Goal: Information Seeking & Learning: Understand process/instructions

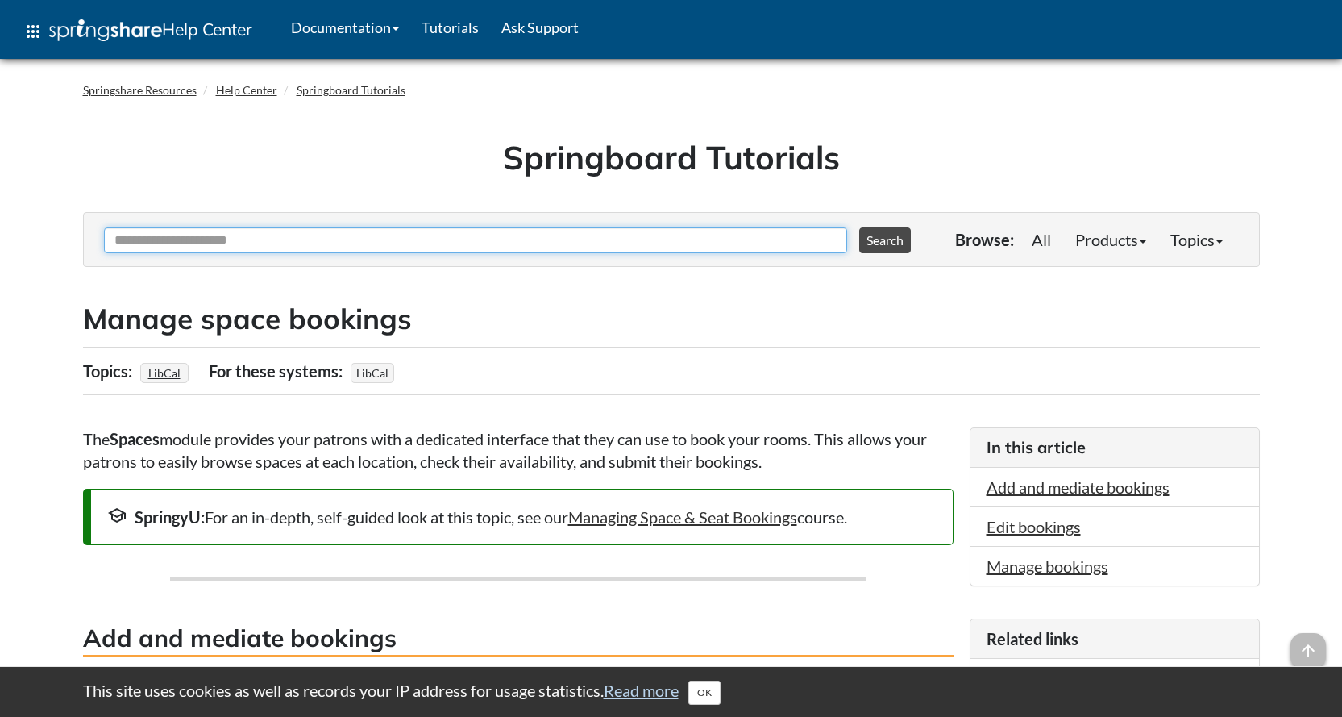
click at [468, 242] on input "Ask Another Question" at bounding box center [475, 240] width 743 height 26
type input "**********"
click at [859, 227] on button "Search" at bounding box center [885, 240] width 52 height 26
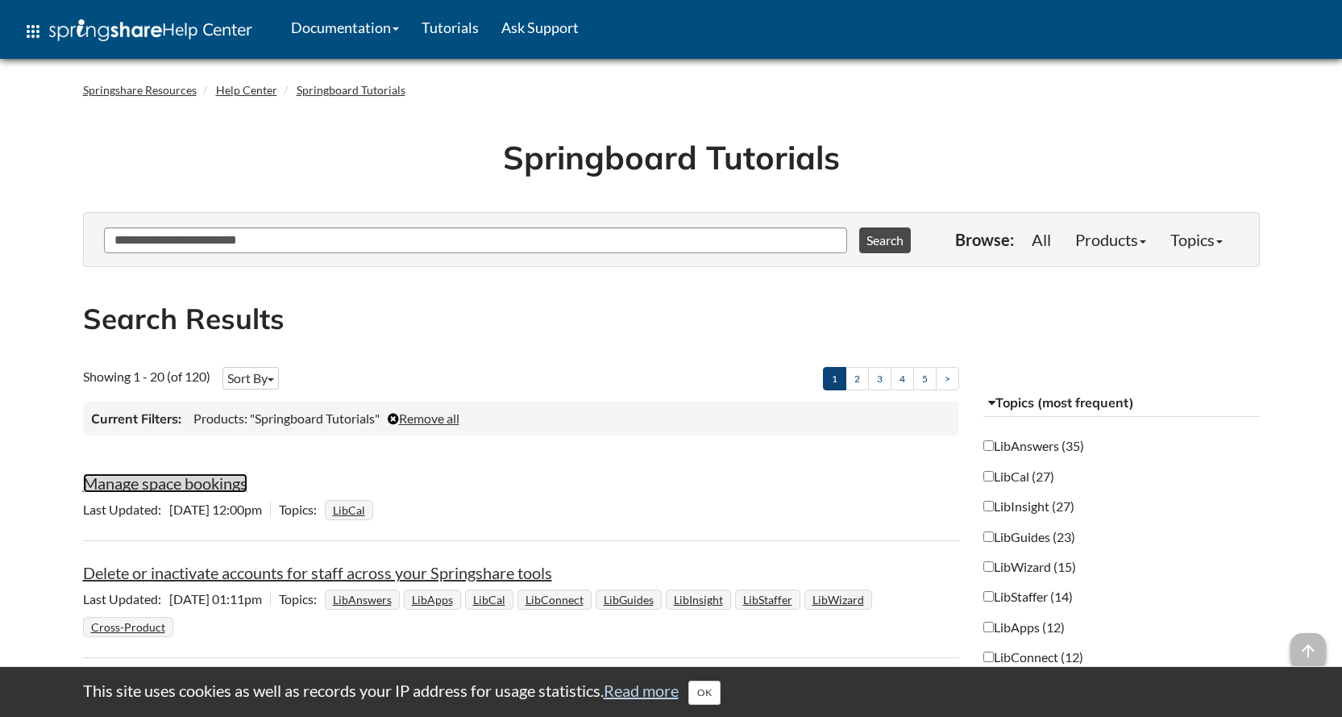
click at [171, 485] on link "Manage space bookings" at bounding box center [165, 482] width 164 height 19
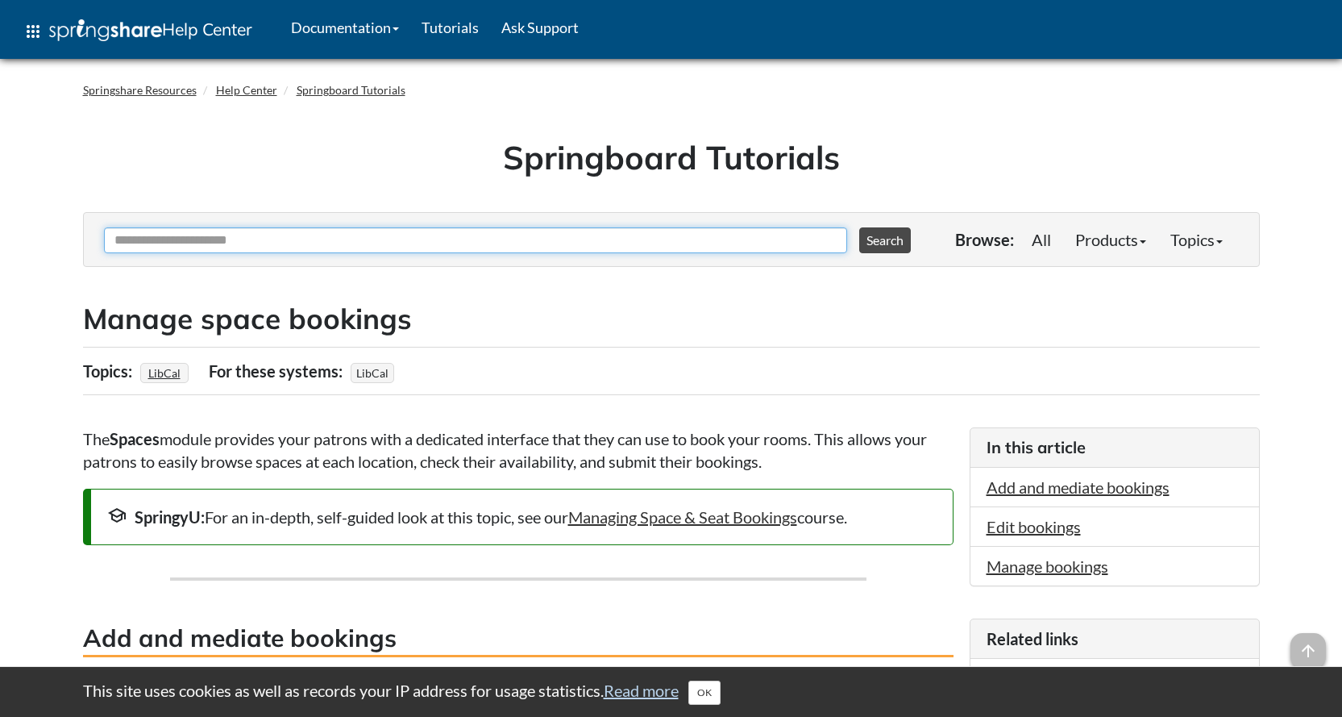
click at [529, 244] on input "Ask Another Question" at bounding box center [475, 240] width 743 height 26
type input "*"
type input "**********"
click at [859, 227] on button "Search" at bounding box center [885, 240] width 52 height 26
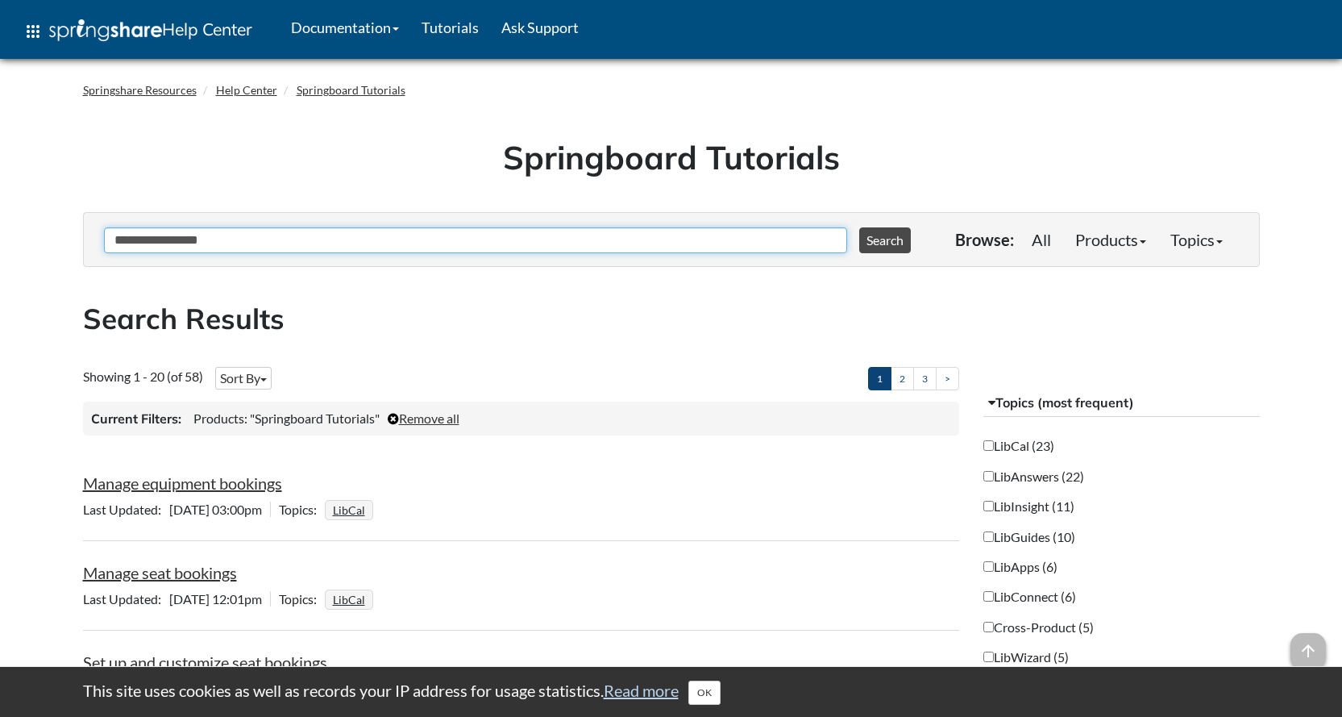
click at [452, 247] on input "**********" at bounding box center [475, 240] width 743 height 26
click at [859, 227] on button "Search" at bounding box center [885, 240] width 52 height 26
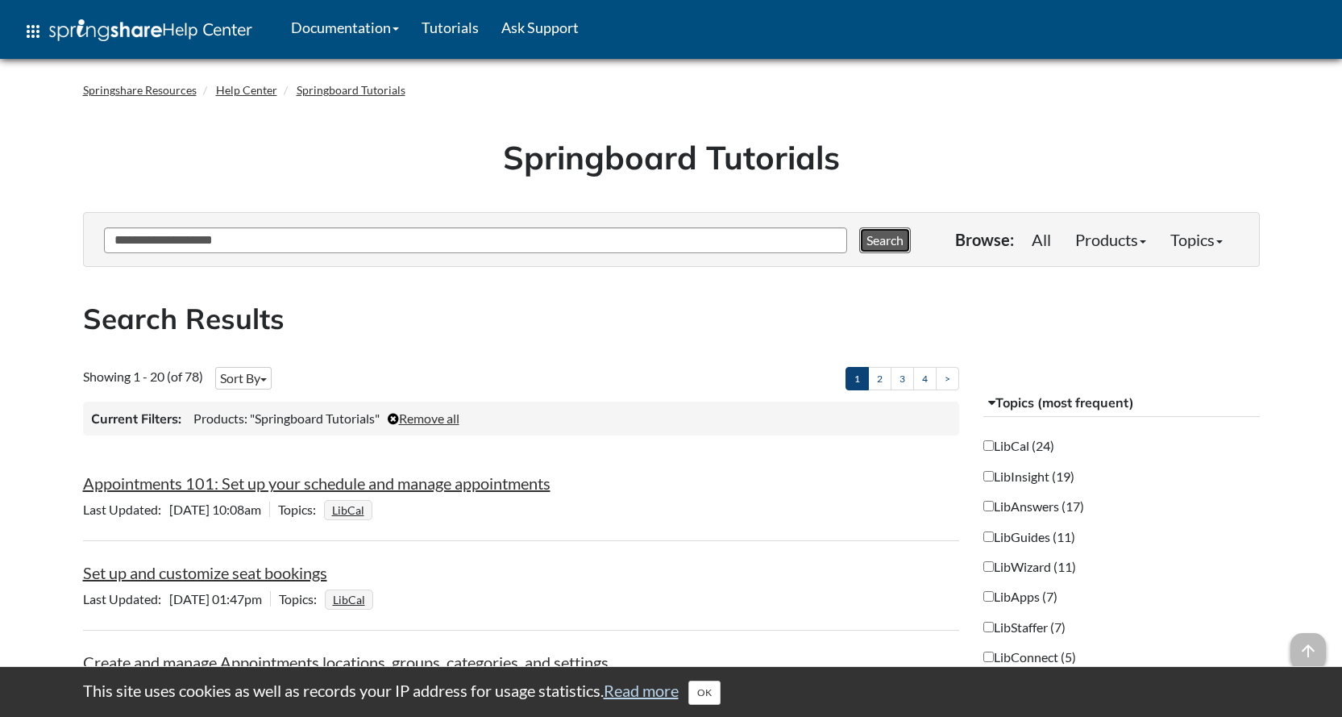
click at [893, 233] on button "Search" at bounding box center [885, 240] width 52 height 26
drag, startPoint x: 580, startPoint y: 243, endPoint x: 66, endPoint y: 249, distance: 513.6
type input "**********"
click at [859, 227] on button "Search" at bounding box center [885, 240] width 52 height 26
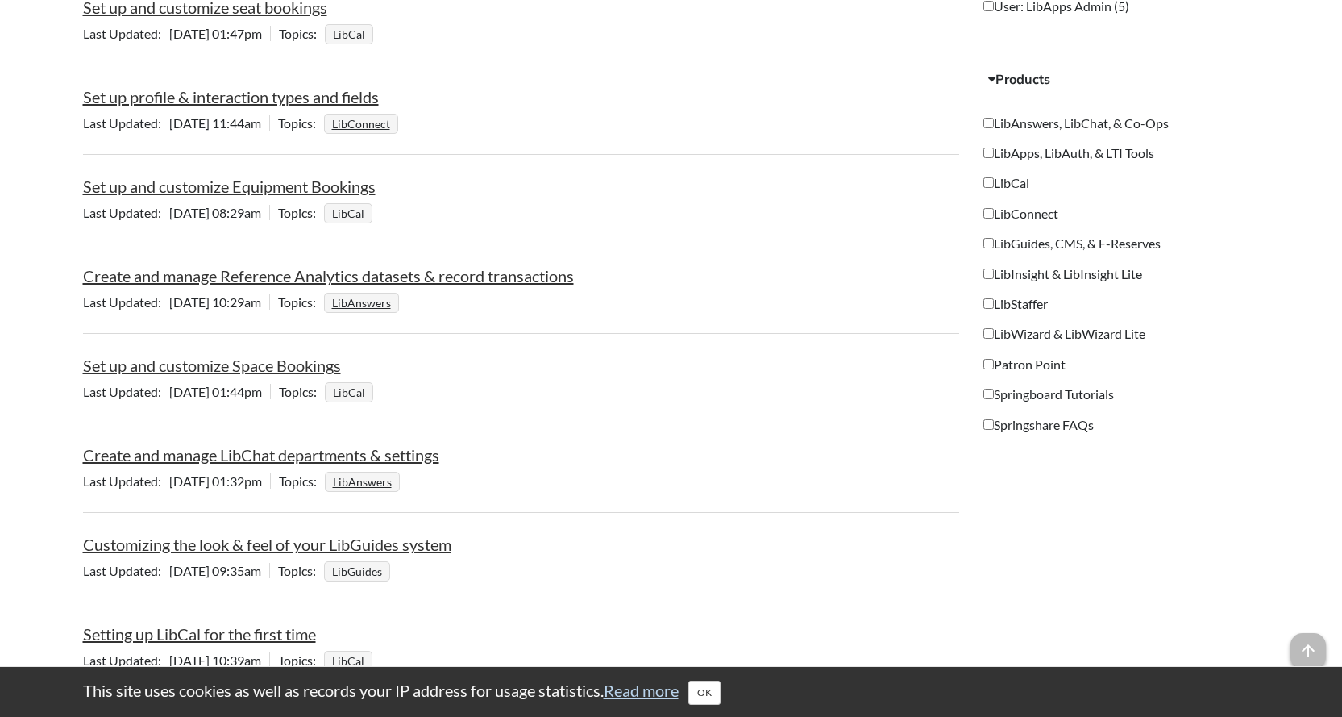
scroll to position [1451, 0]
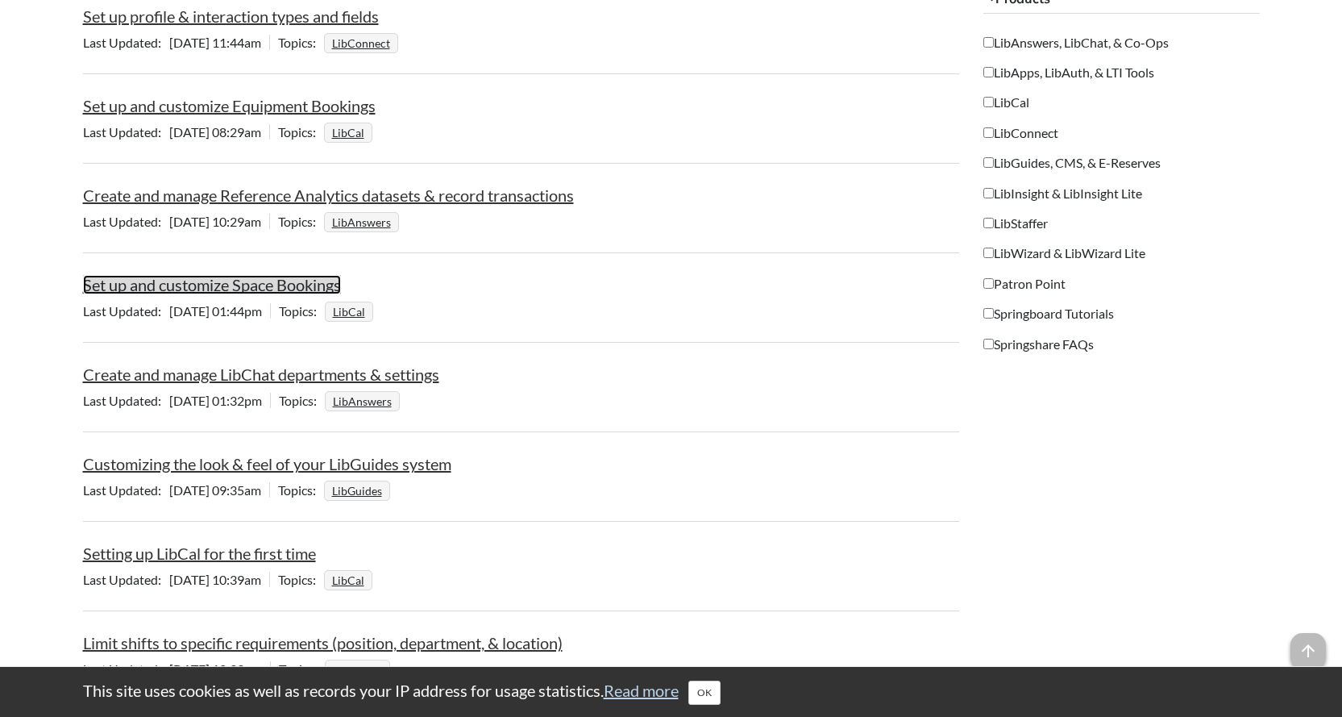
click at [270, 293] on link "Set up and customize Space Bookings" at bounding box center [212, 284] width 258 height 19
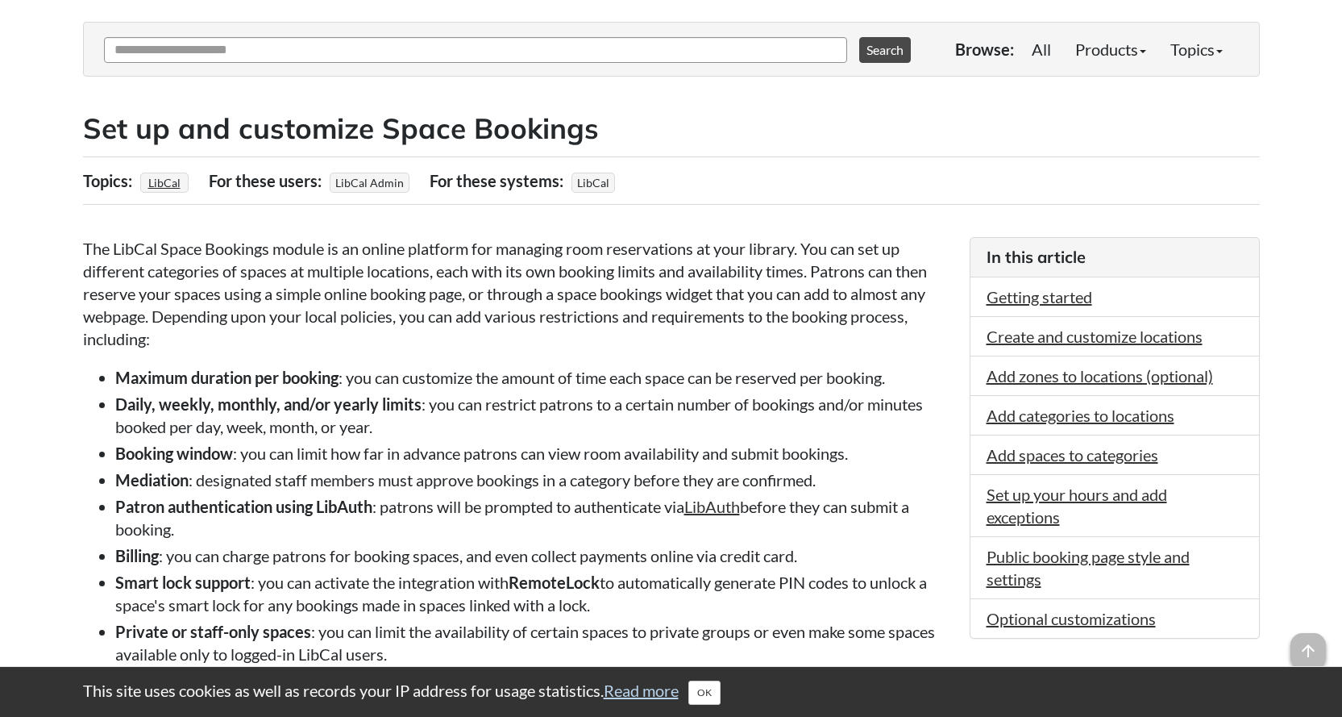
scroll to position [242, 0]
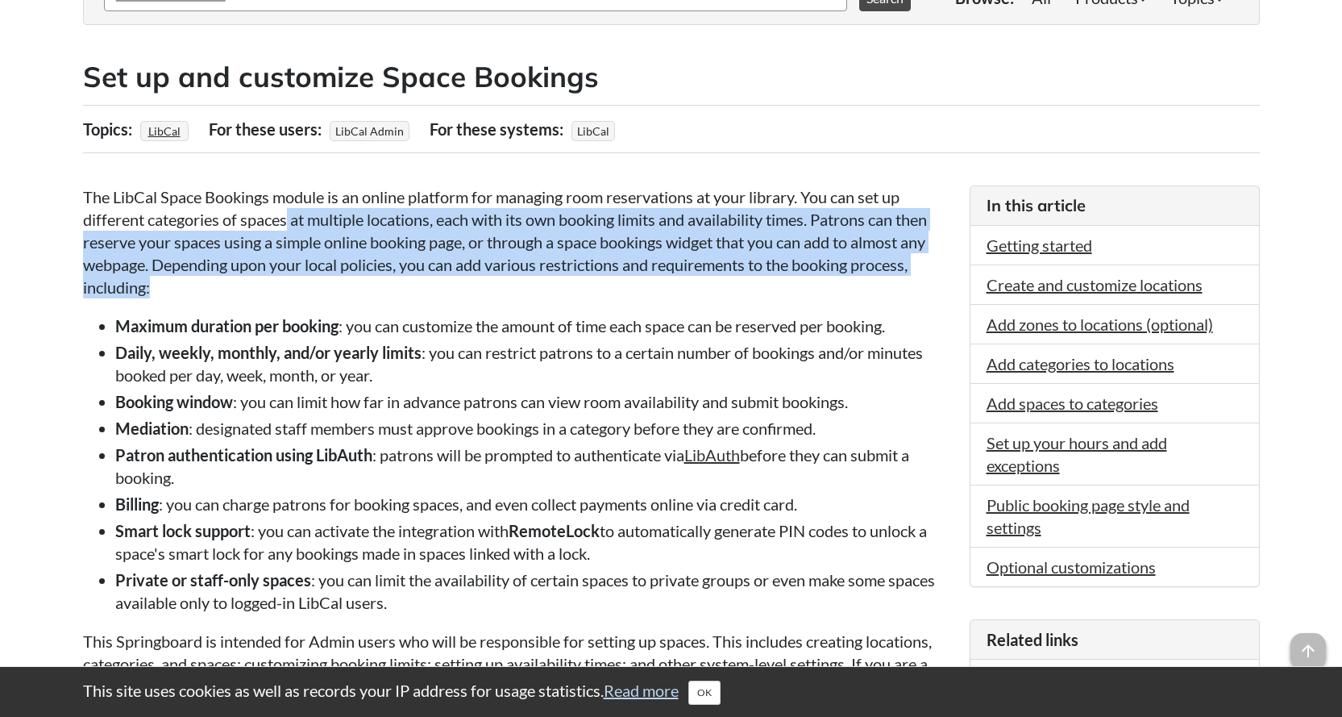
drag, startPoint x: 286, startPoint y: 221, endPoint x: 351, endPoint y: 283, distance: 89.5
click at [351, 283] on p "The LibCal Space Bookings module is an online platform for managing room reserv…" at bounding box center [518, 241] width 871 height 113
click at [314, 290] on p "The LibCal Space Bookings module is an online platform for managing room reserv…" at bounding box center [518, 241] width 871 height 113
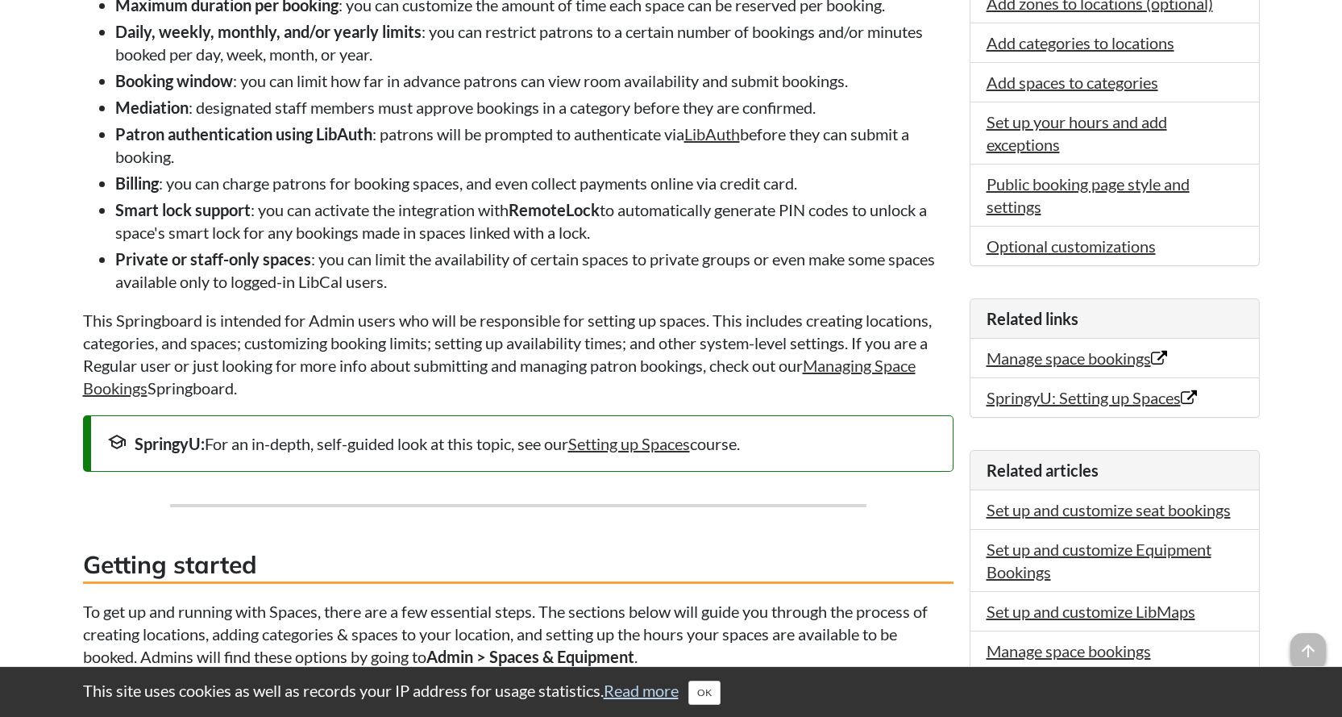
scroll to position [564, 0]
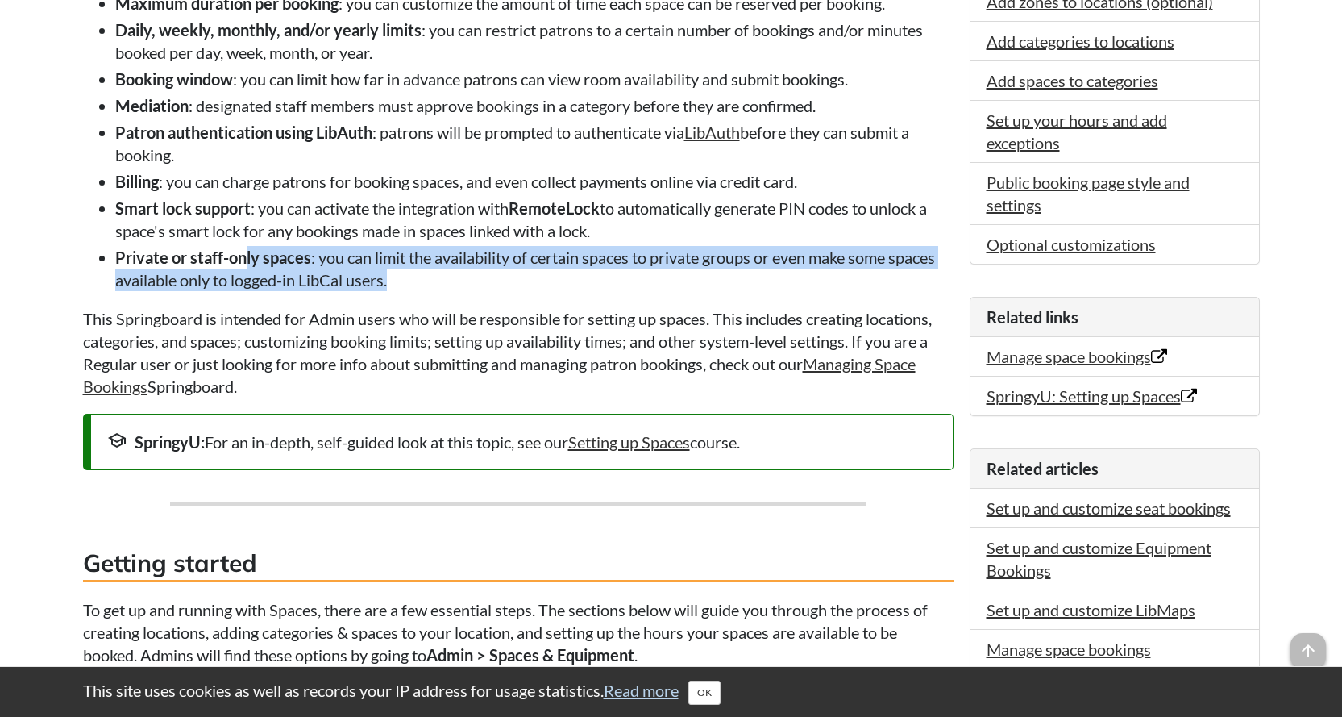
drag, startPoint x: 248, startPoint y: 258, endPoint x: 426, endPoint y: 285, distance: 179.4
click at [426, 285] on li "Private or staff-only spaces : you can limit the availability of certain spaces…" at bounding box center [534, 268] width 839 height 45
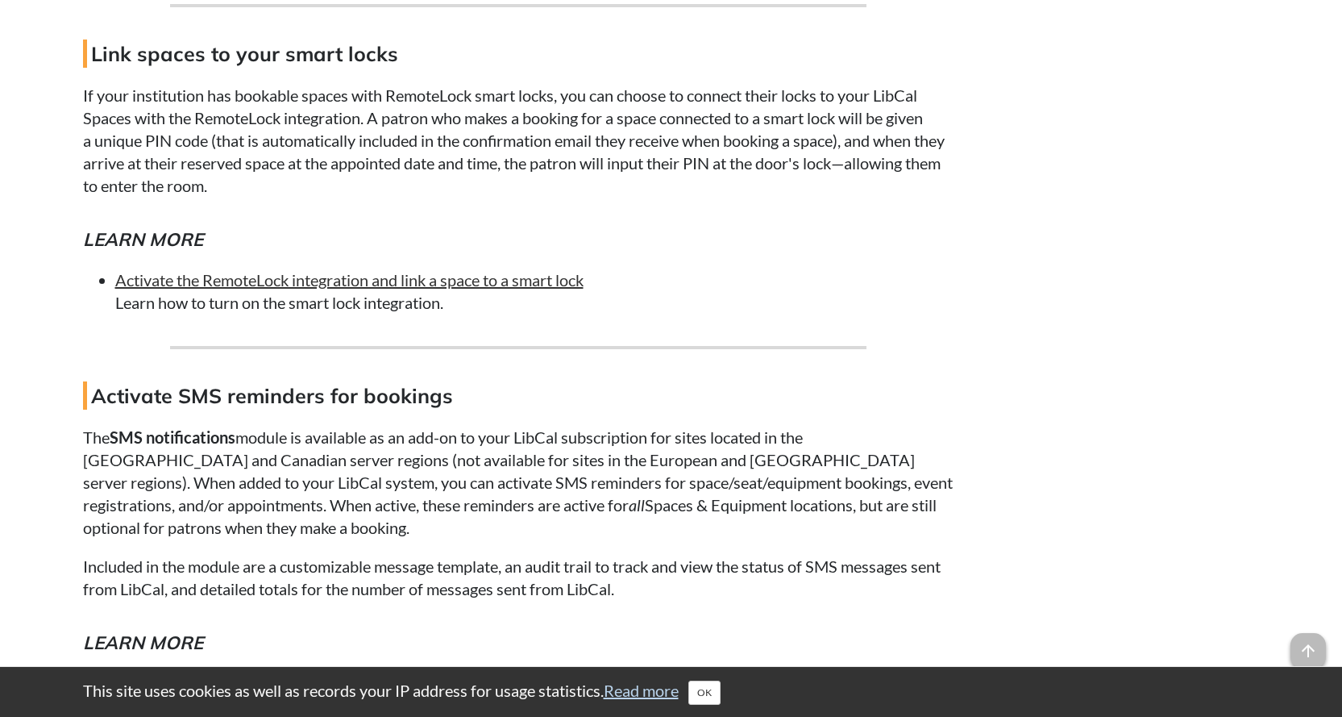
scroll to position [14513, 0]
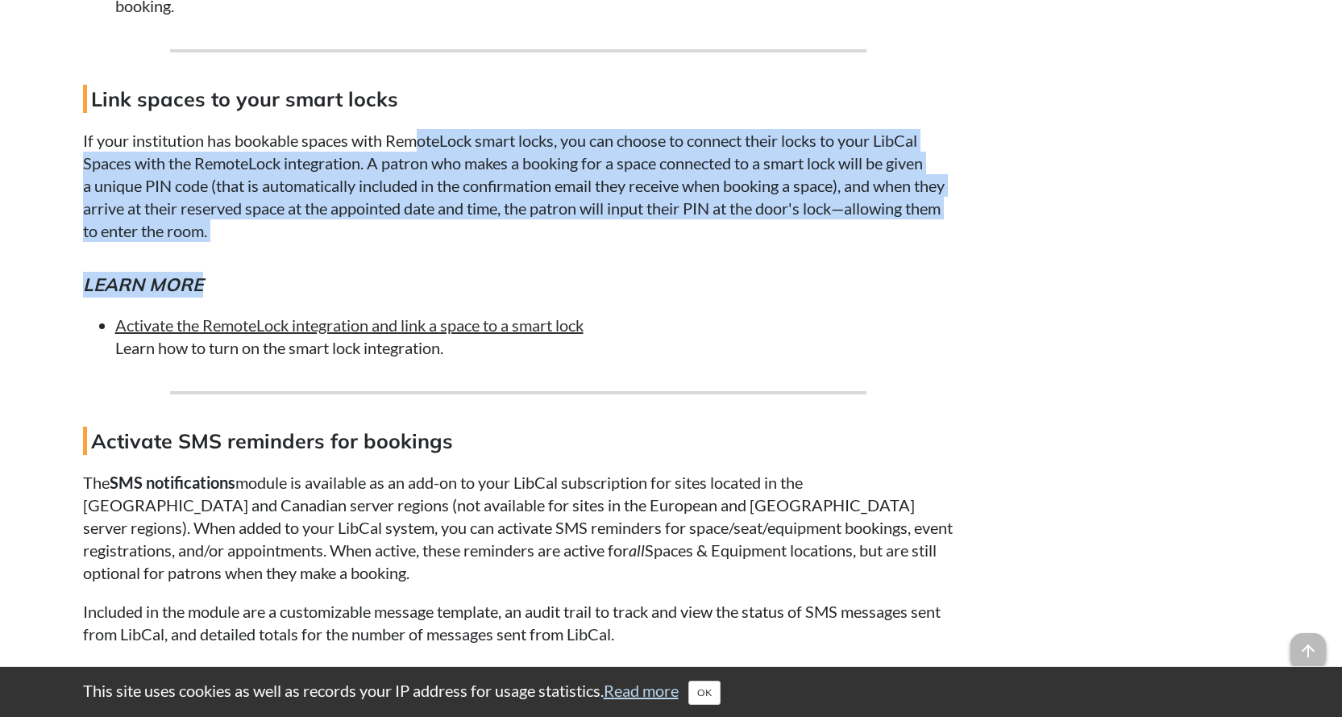
drag, startPoint x: 418, startPoint y: 205, endPoint x: 780, endPoint y: 312, distance: 377.6
click at [645, 242] on p "If your institution has bookable spaces with RemoteLock smart locks, you can ch…" at bounding box center [518, 185] width 871 height 113
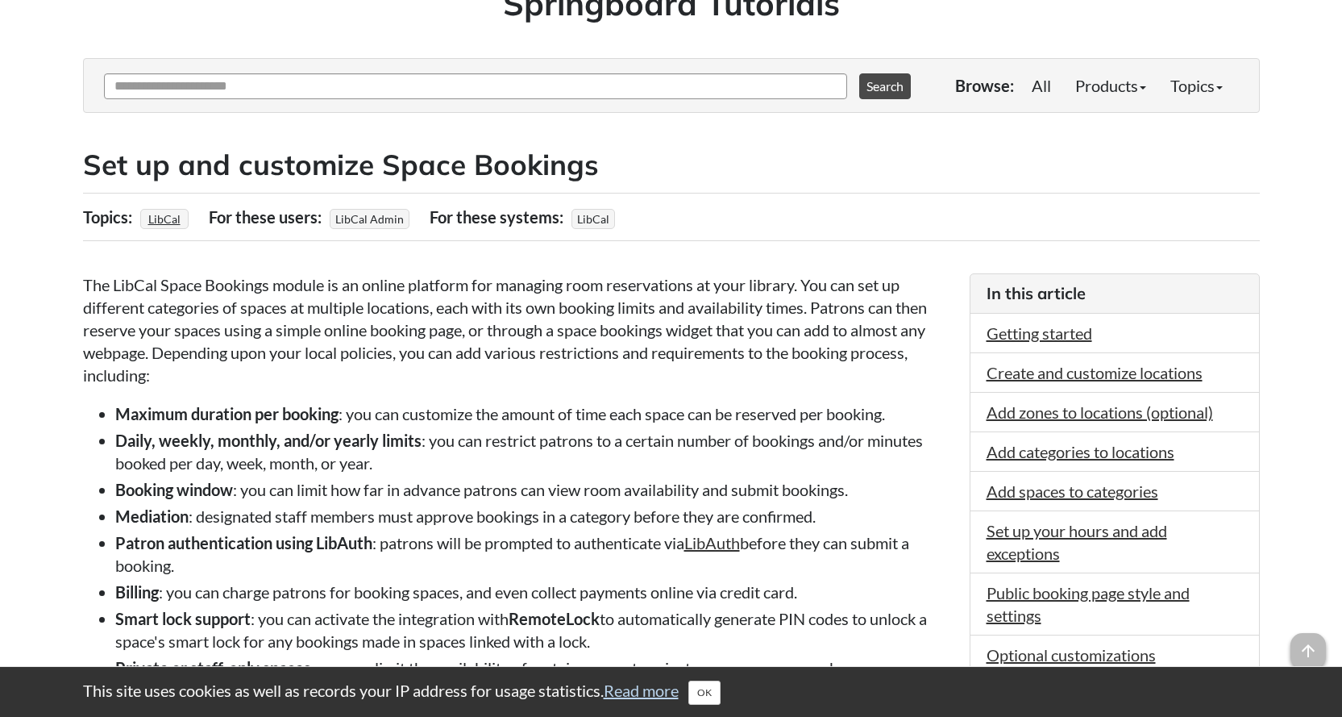
scroll to position [0, 0]
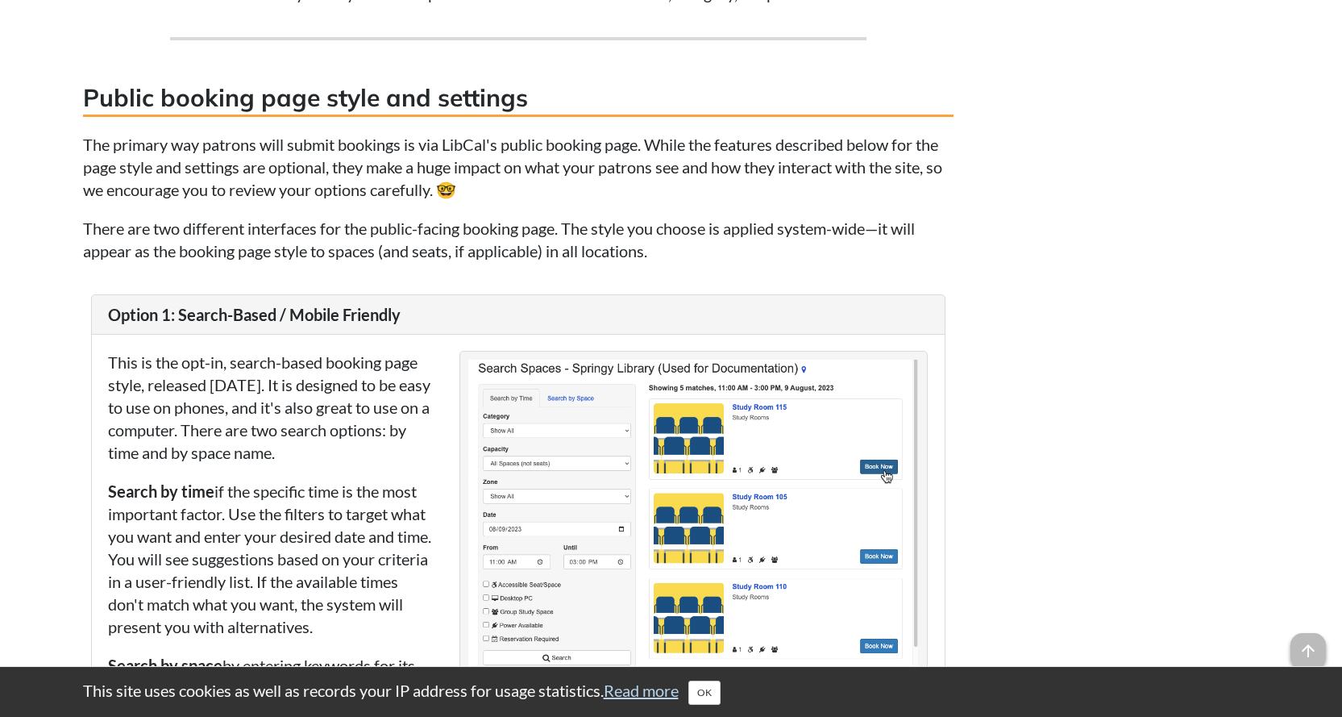
scroll to position [8305, 0]
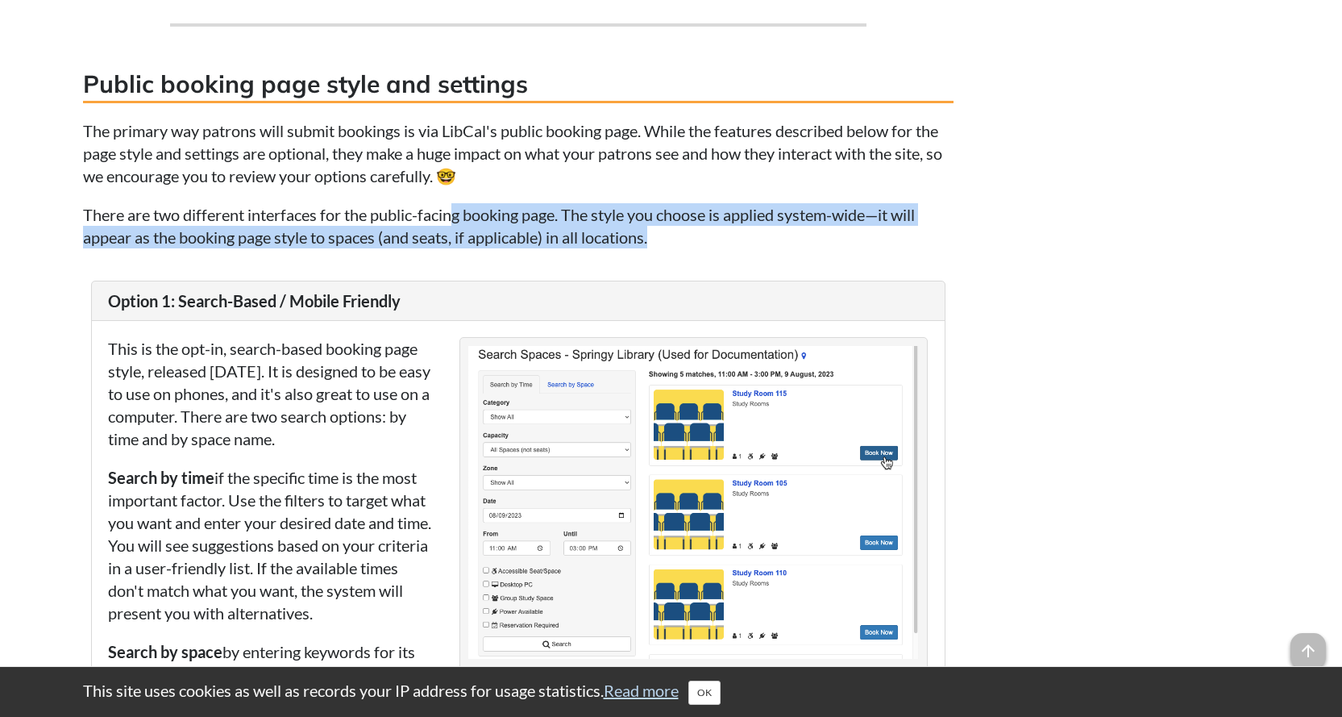
drag, startPoint x: 460, startPoint y: 234, endPoint x: 682, endPoint y: 267, distance: 225.0
click at [682, 248] on p "There are two different interfaces for the public-facing booking page. The styl…" at bounding box center [518, 225] width 871 height 45
click at [725, 248] on p "There are two different interfaces for the public-facing booking page. The styl…" at bounding box center [518, 225] width 871 height 45
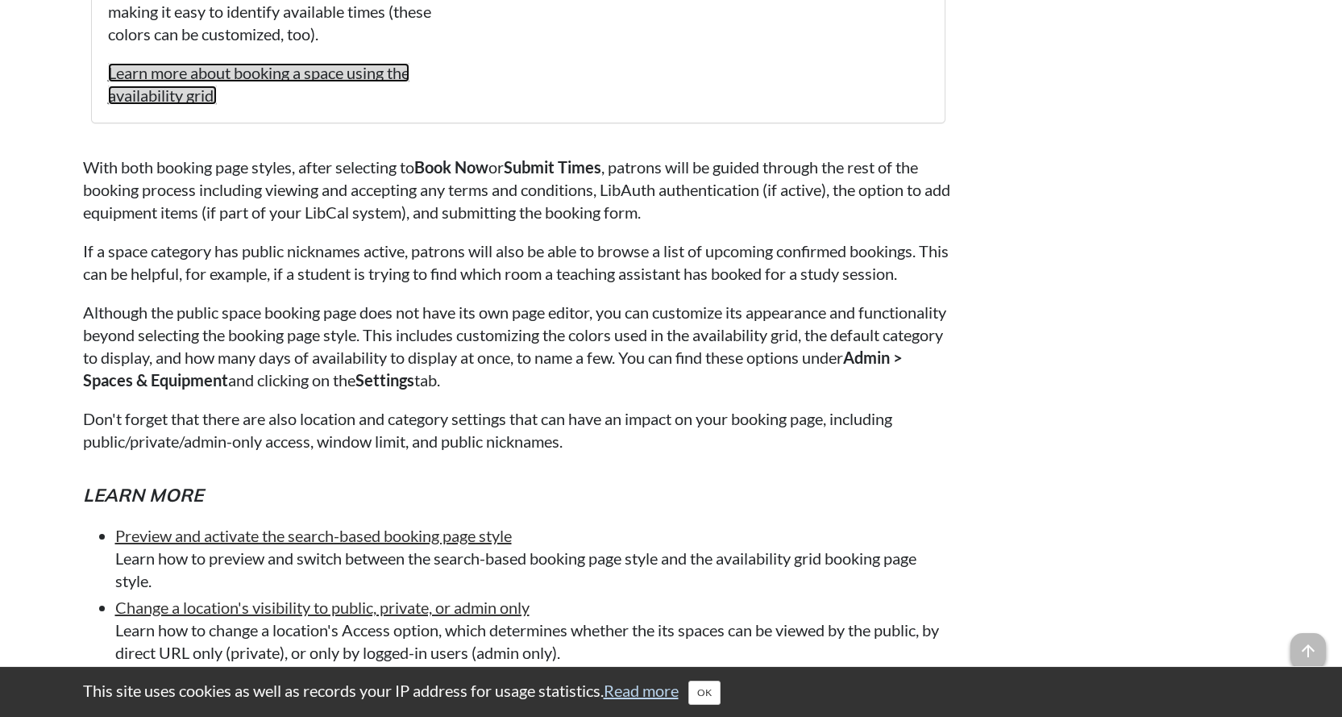
scroll to position [9595, 0]
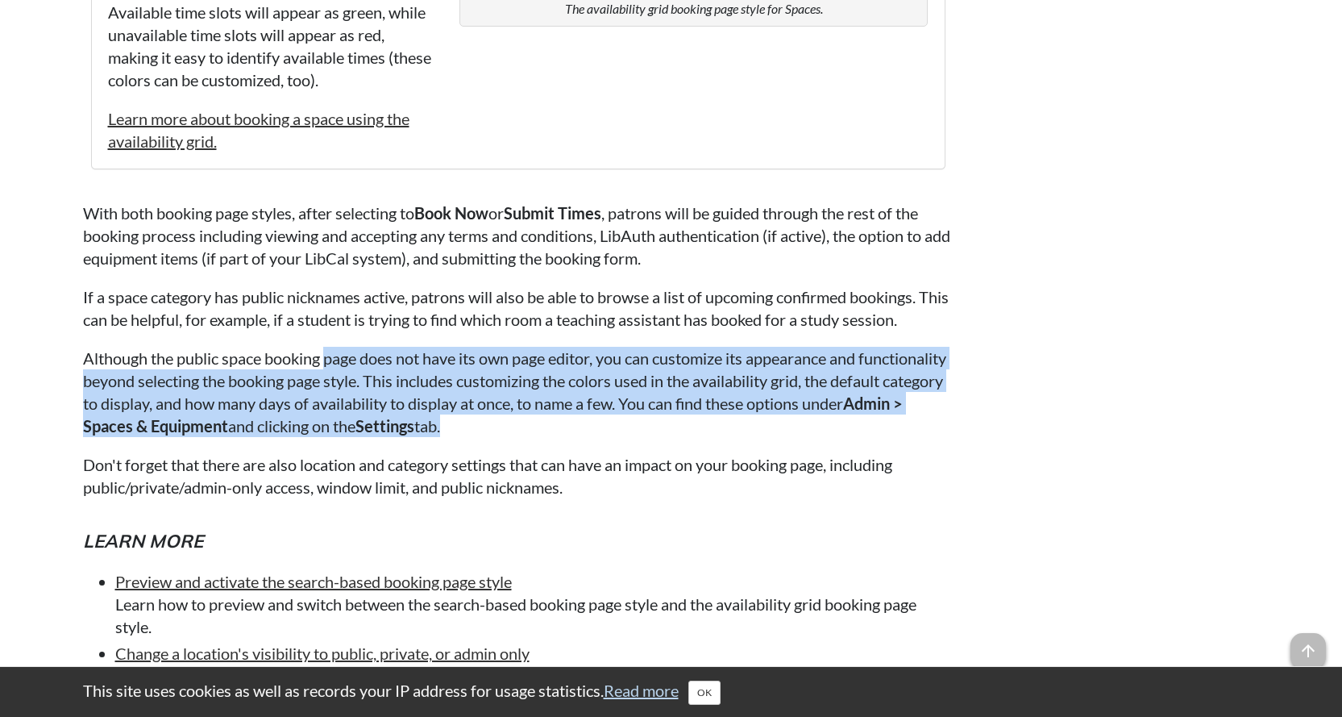
drag, startPoint x: 327, startPoint y: 377, endPoint x: 670, endPoint y: 447, distance: 349.8
click at [670, 437] on p "Although the public space booking page does not have its own page editor, you c…" at bounding box center [518, 392] width 871 height 90
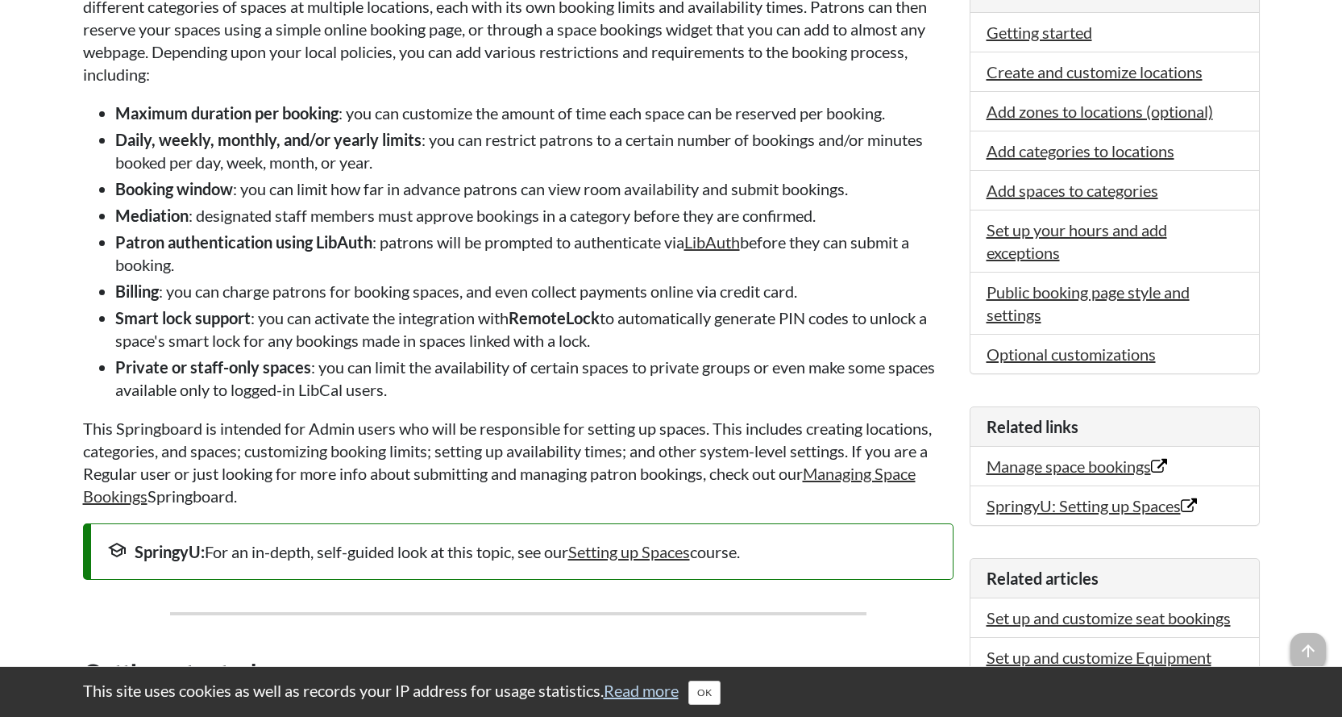
scroll to position [0, 0]
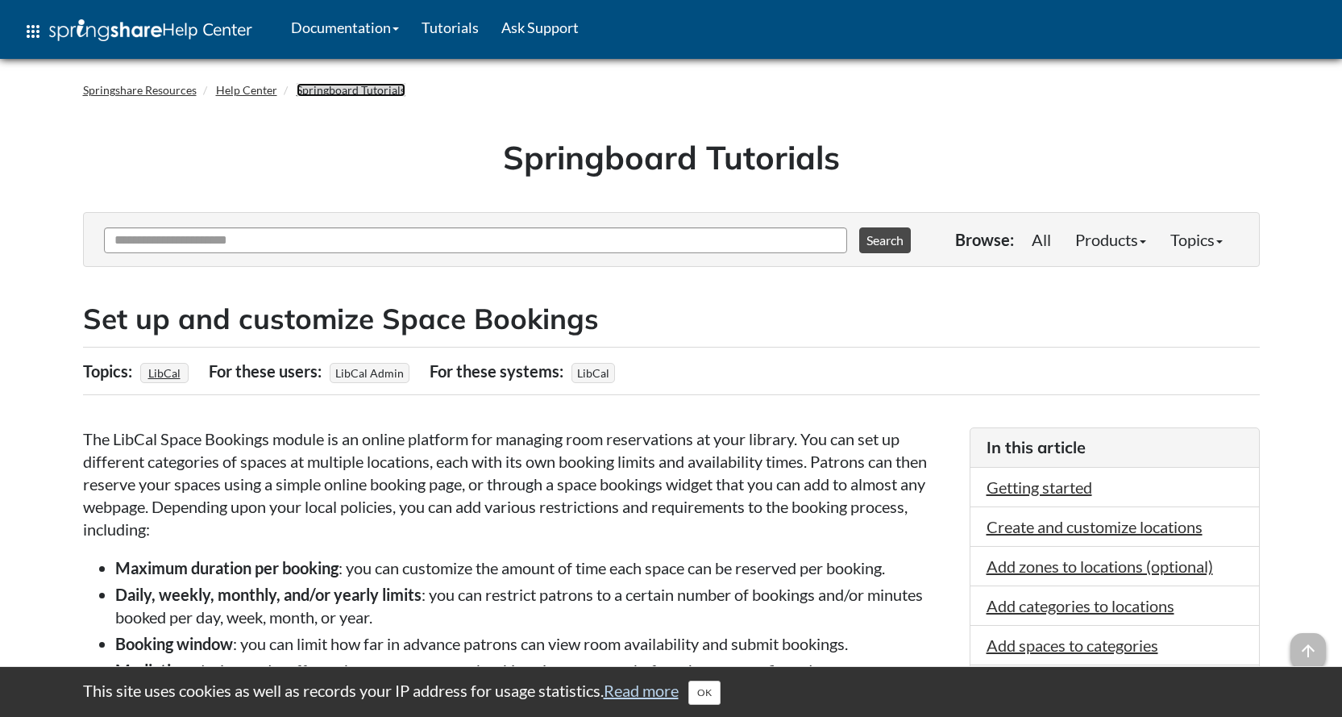
click at [310, 93] on link "Springboard Tutorials" at bounding box center [351, 90] width 109 height 14
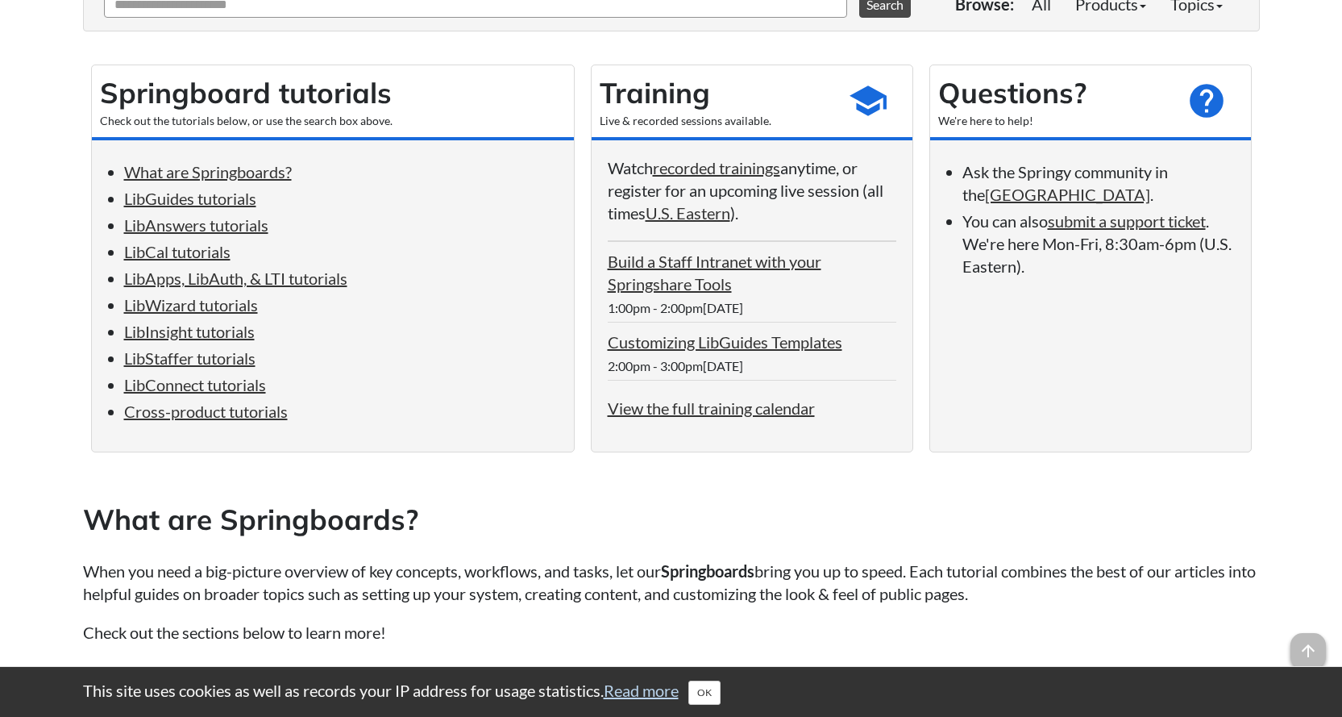
scroll to position [323, 0]
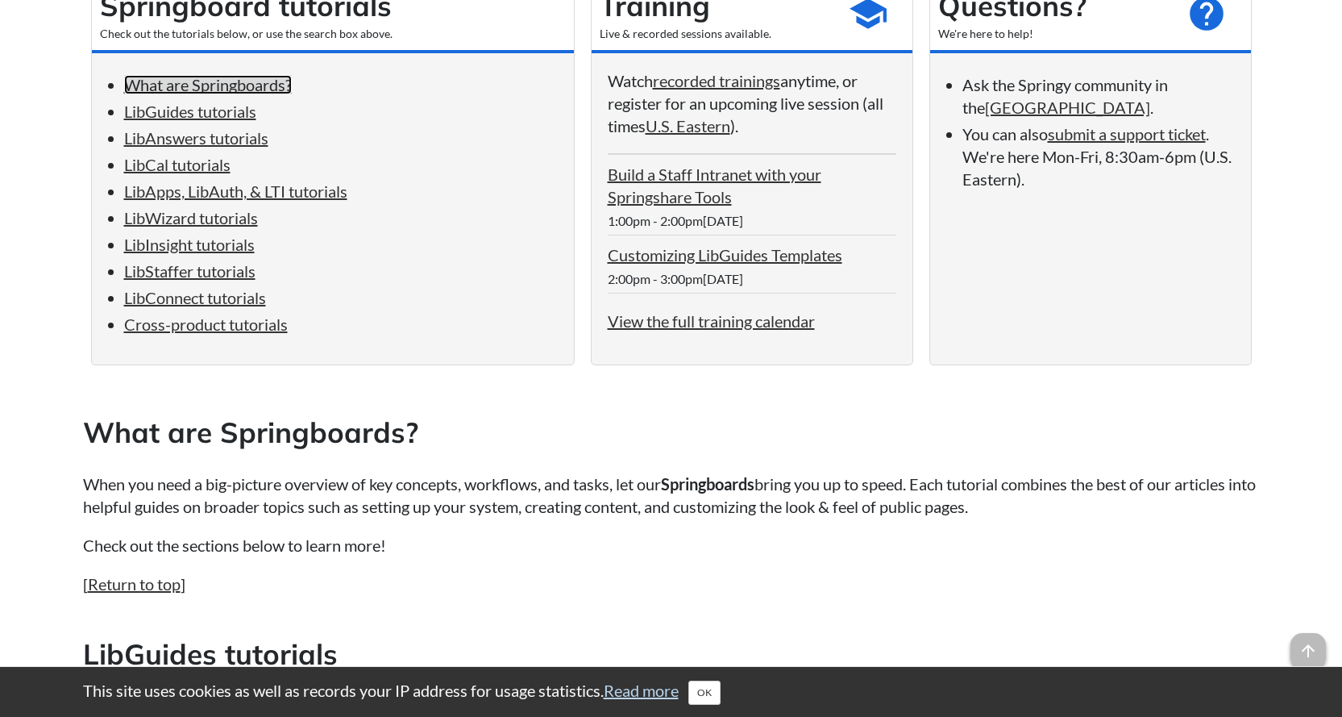
click at [281, 83] on link "What are Springboards?" at bounding box center [208, 84] width 168 height 19
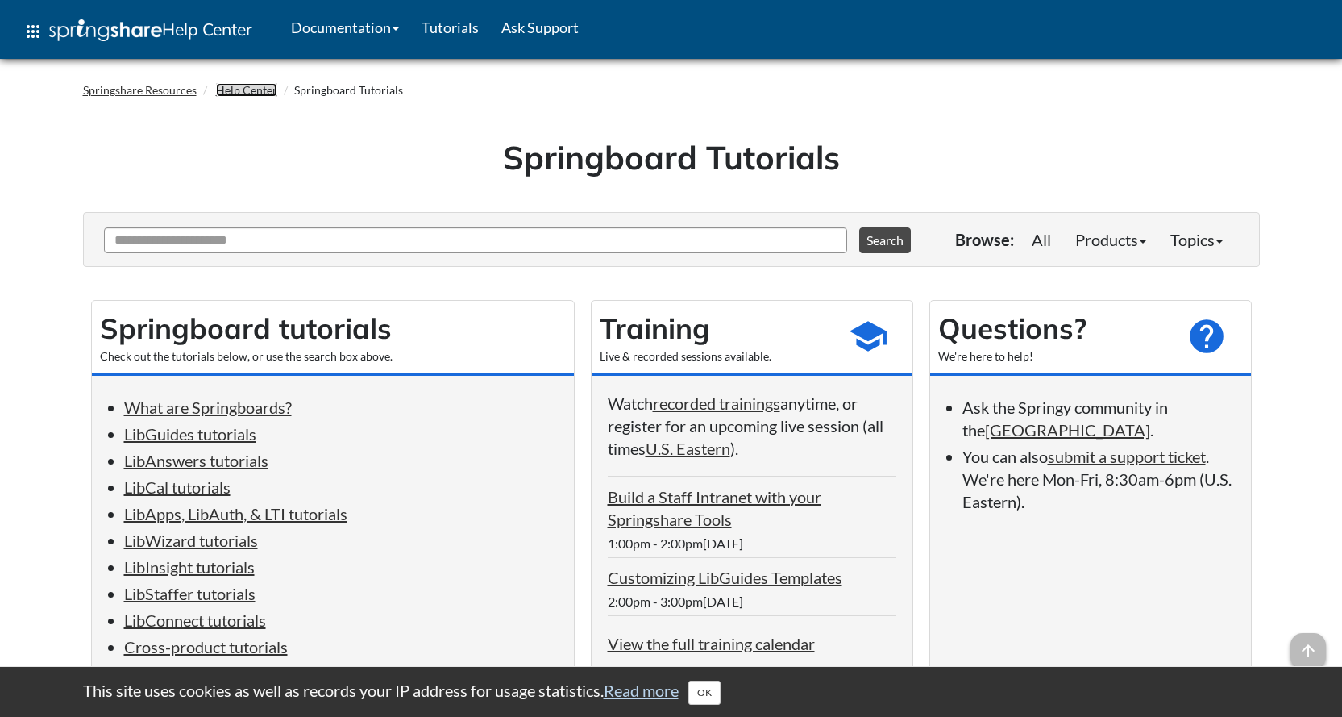
click at [228, 93] on link "Help Center" at bounding box center [246, 90] width 61 height 14
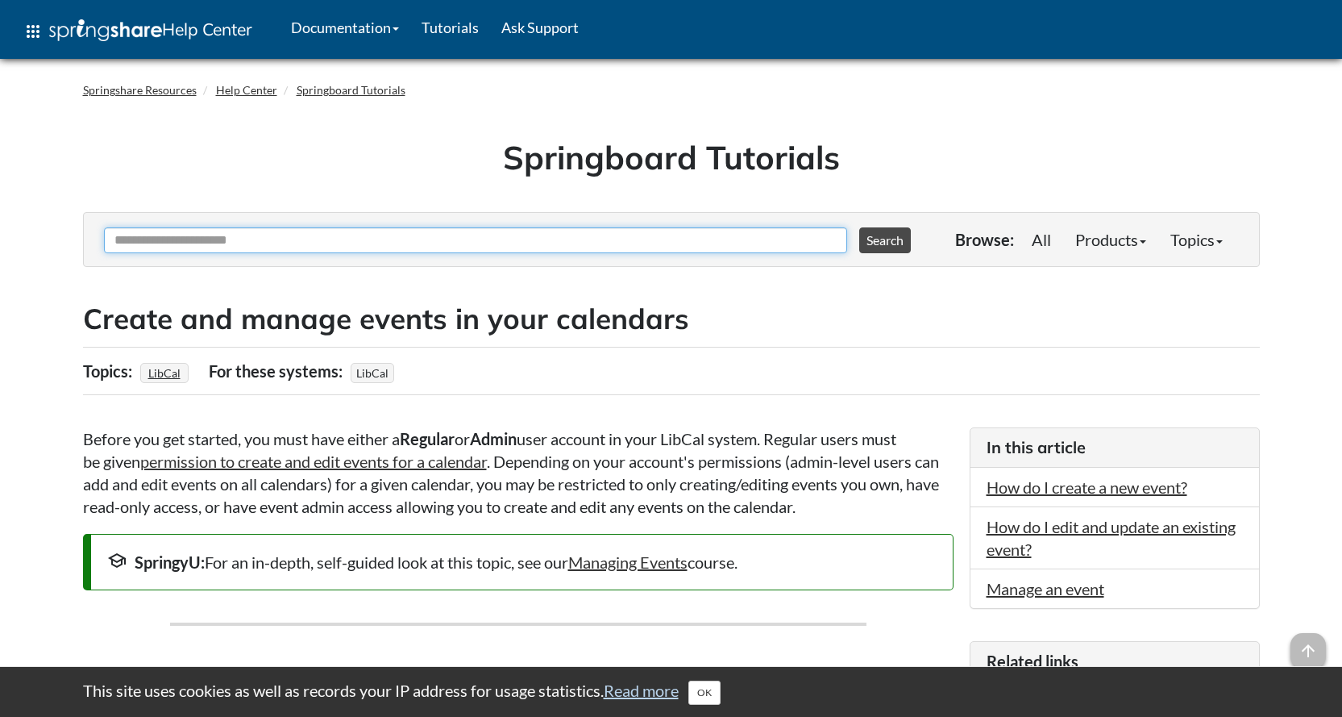
click at [414, 242] on input "Ask Another Question" at bounding box center [475, 240] width 743 height 26
type input "********"
click at [859, 227] on button "Search" at bounding box center [885, 240] width 52 height 26
